Goal: Information Seeking & Learning: Check status

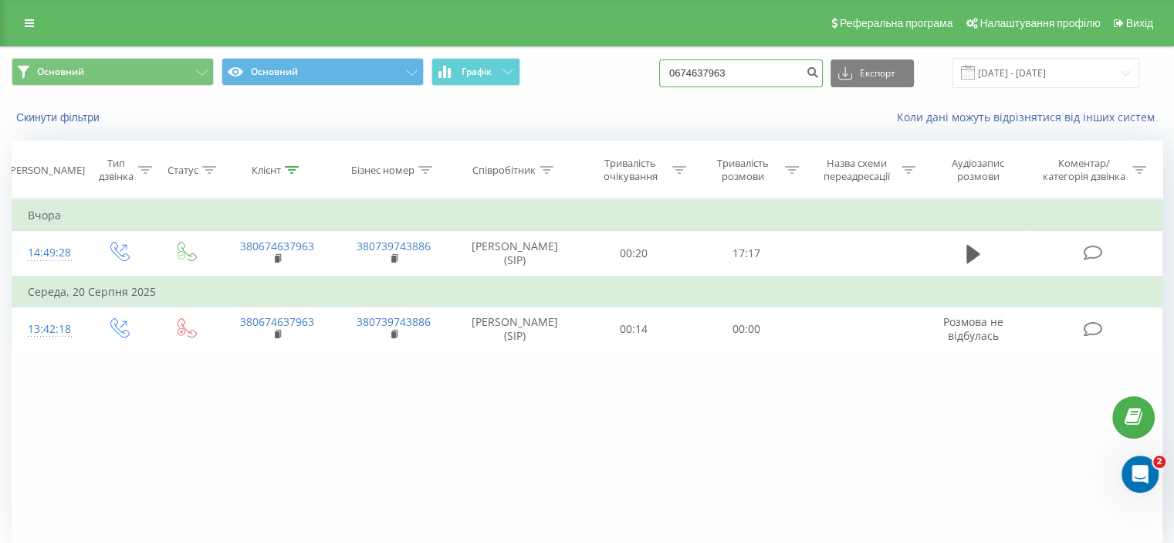
click at [761, 72] on input "0674637963" at bounding box center [741, 73] width 164 height 28
paste input "964794556"
type input "0964794556"
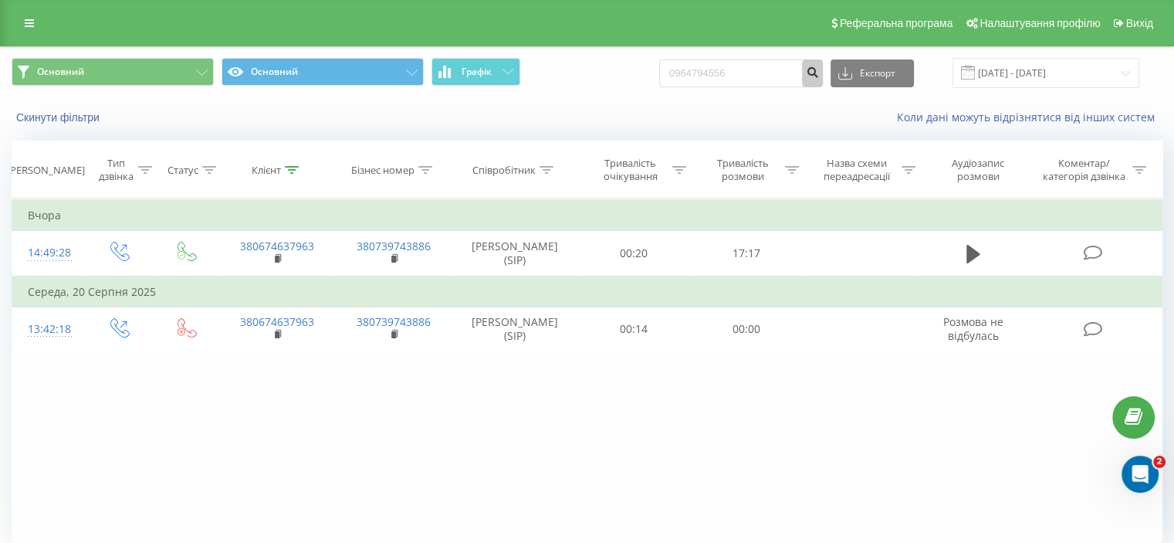
click at [819, 75] on icon "submit" at bounding box center [812, 70] width 13 height 9
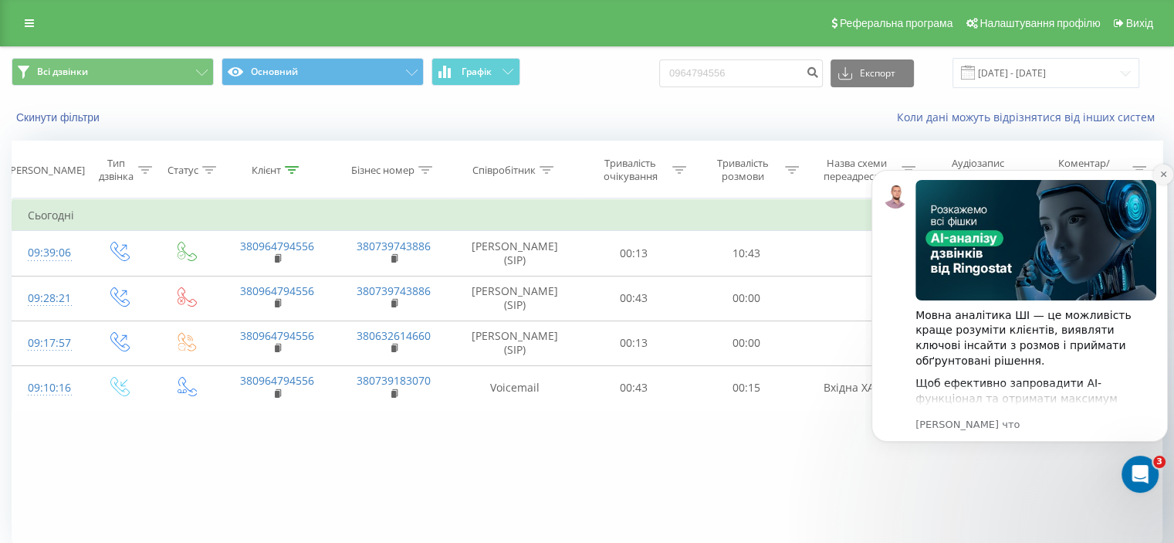
click at [1162, 174] on icon "Dismiss notification" at bounding box center [1163, 174] width 8 height 8
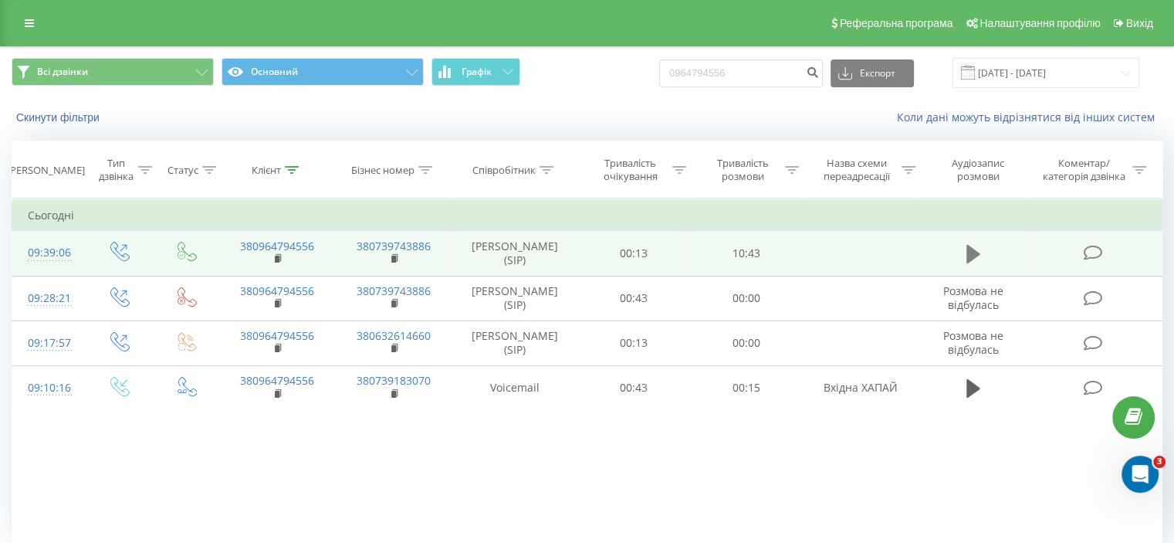
click at [976, 250] on icon at bounding box center [973, 254] width 14 height 19
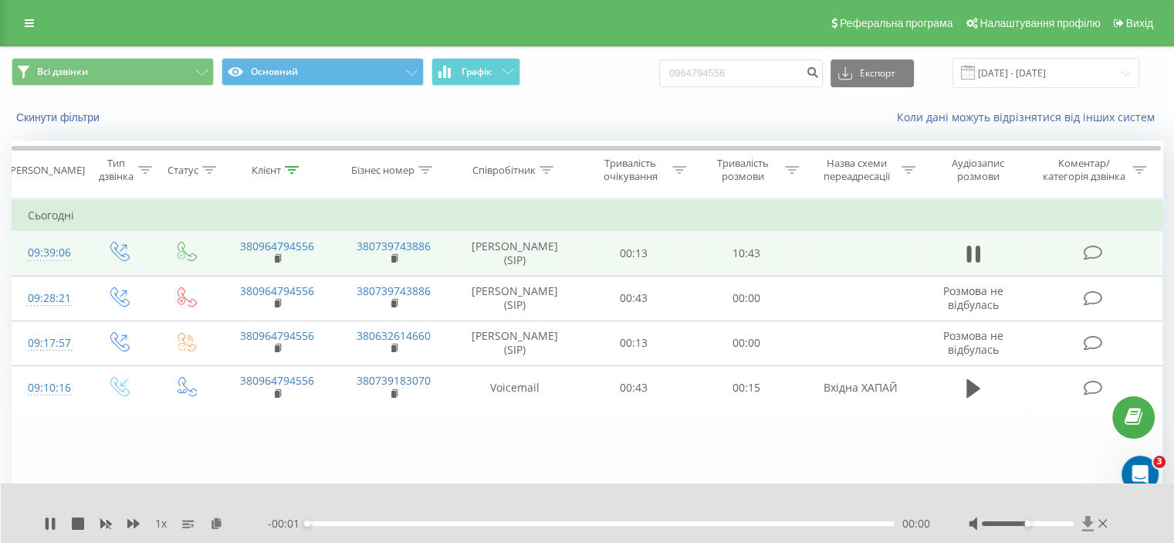
click at [1085, 523] on icon at bounding box center [1087, 523] width 12 height 15
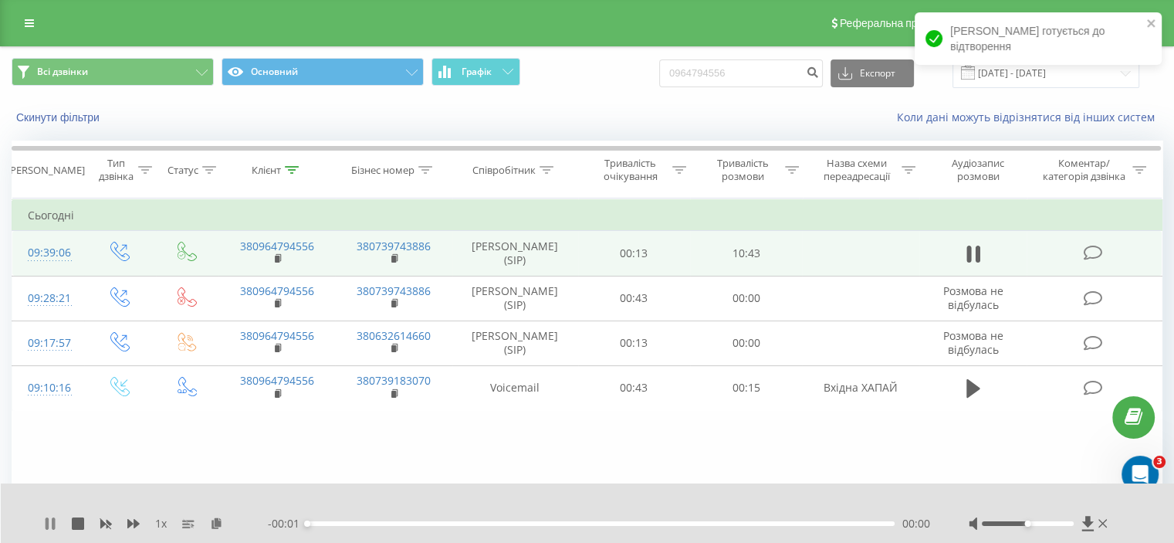
click at [50, 521] on icon at bounding box center [50, 523] width 12 height 12
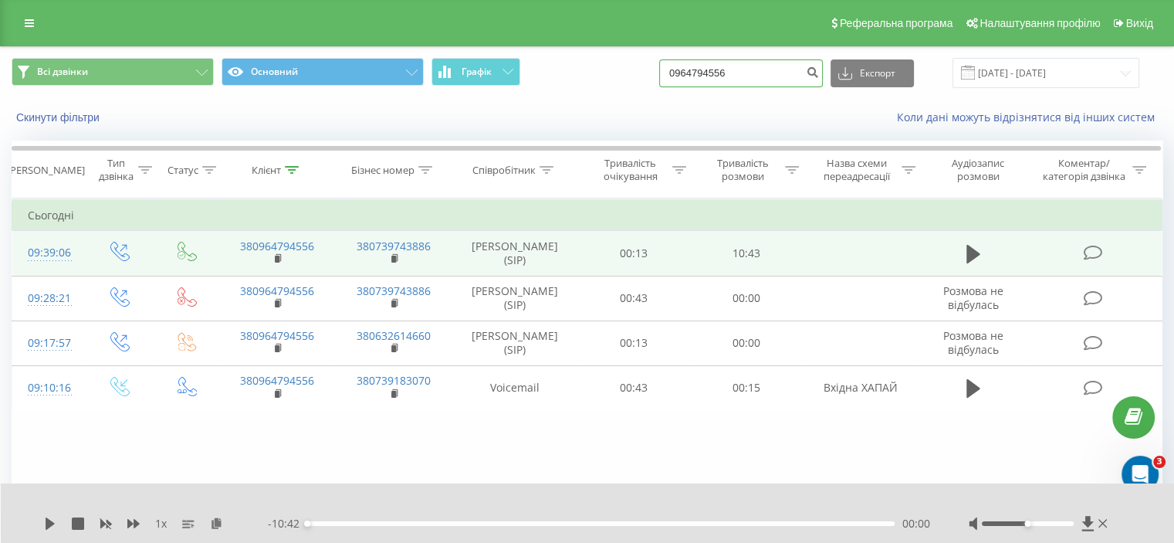
click at [726, 75] on input "0964794556" at bounding box center [741, 73] width 164 height 28
